Goal: Task Accomplishment & Management: Manage account settings

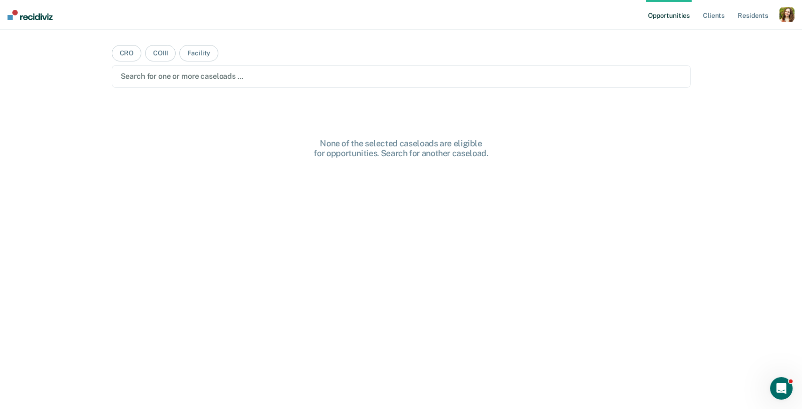
click at [788, 15] on div "button" at bounding box center [787, 14] width 15 height 15
click at [718, 36] on link "Profile" at bounding box center [749, 38] width 76 height 8
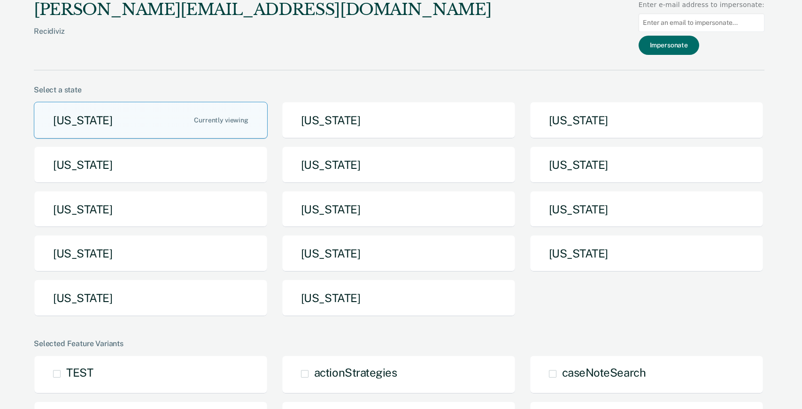
click at [679, 17] on input at bounding box center [702, 23] width 126 height 18
paste input "does this feature work regardless of whether or not they clear the search bar u…"
type input "does this feature work regardless of whether or not they clear the search bar u…"
paste input "kjgartner@nd.gov"
type input "kjgartner@nd.gov"
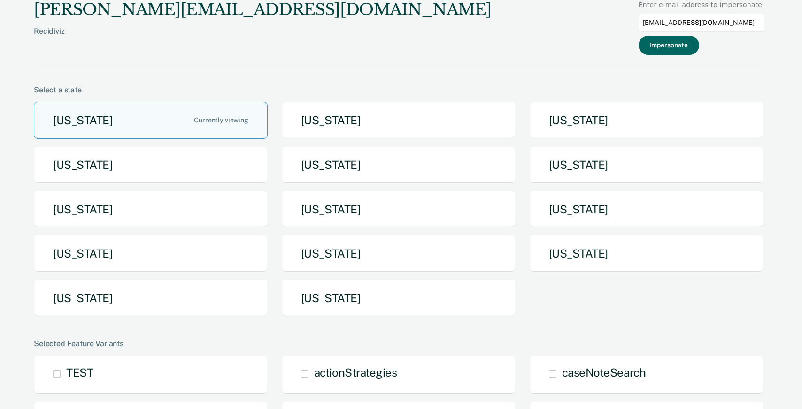
click at [683, 45] on button "Impersonate" at bounding box center [669, 45] width 61 height 19
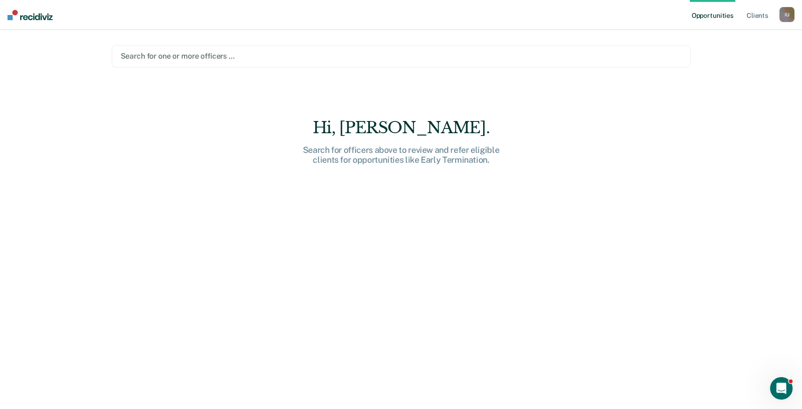
click at [246, 60] on div at bounding box center [401, 56] width 561 height 11
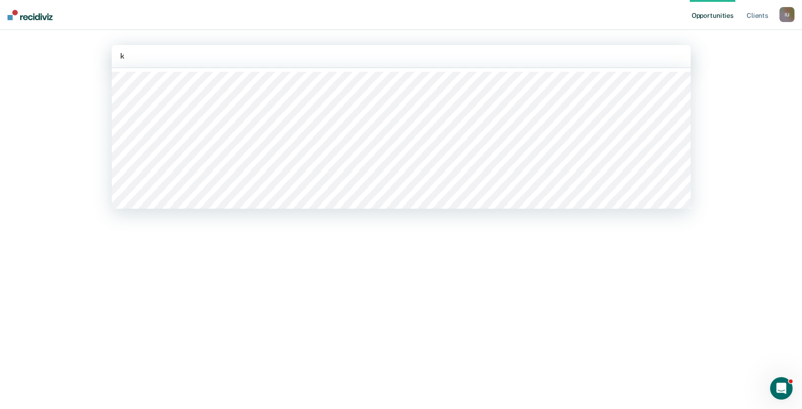
type input "ky"
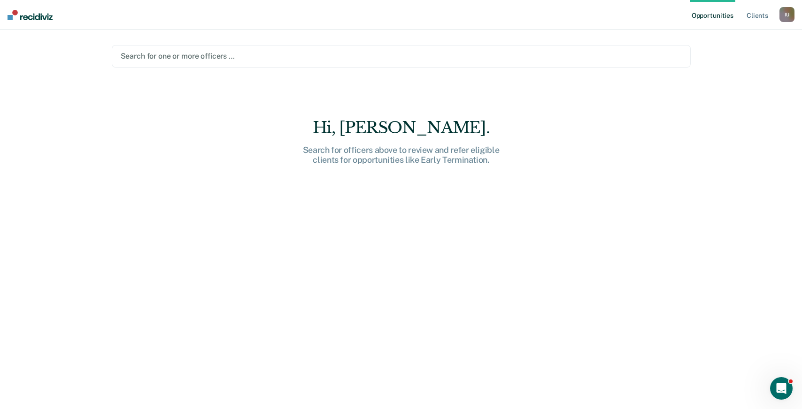
click at [374, 276] on div "Hi, Kylee. Search for officers above to review and refer eligible clients for o…" at bounding box center [401, 270] width 579 height 304
click at [788, 22] on div "I U" at bounding box center [787, 14] width 15 height 15
click at [755, 39] on link "Profile" at bounding box center [748, 38] width 78 height 8
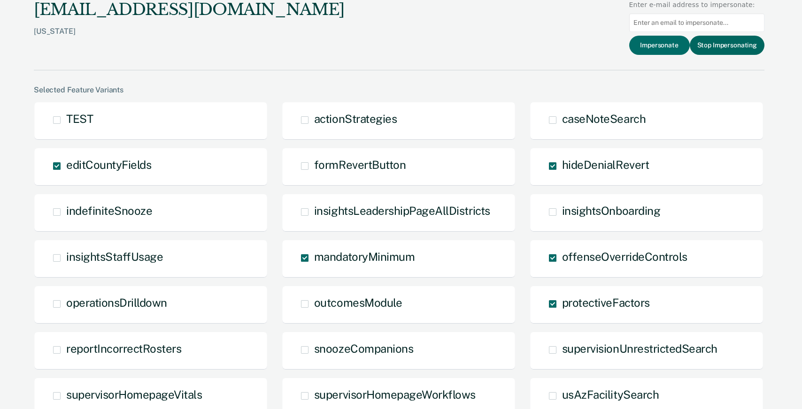
click at [734, 47] on button "Stop Impersonating" at bounding box center [727, 45] width 75 height 19
